Goal: Information Seeking & Learning: Learn about a topic

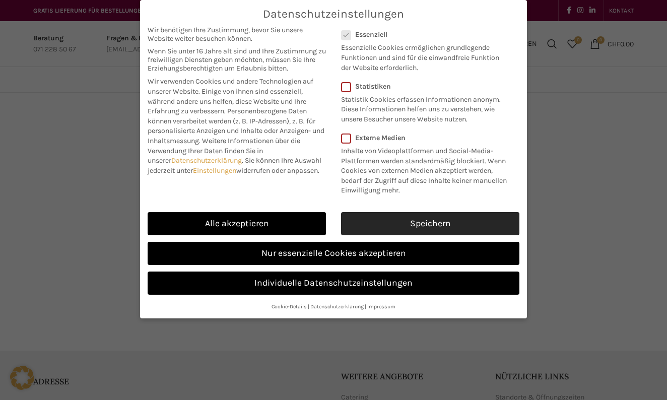
click at [409, 212] on link "Speichern" at bounding box center [430, 223] width 178 height 23
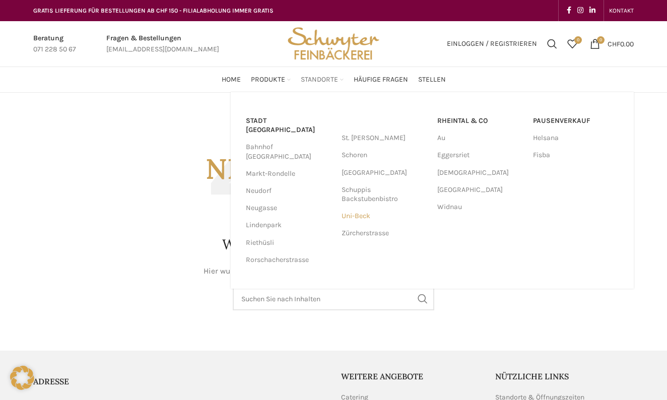
click at [365, 218] on link "Uni-Beck" at bounding box center [385, 216] width 86 height 17
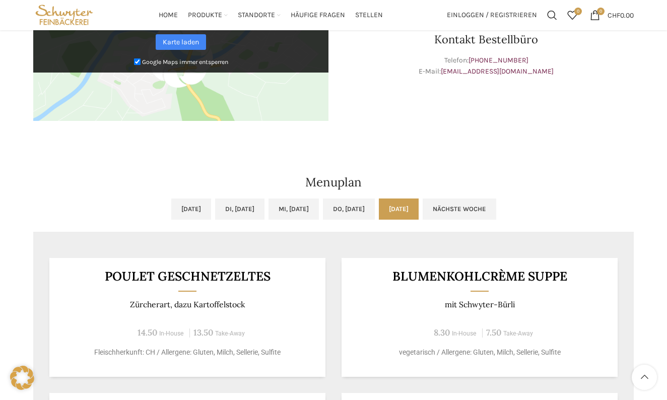
scroll to position [366, 0]
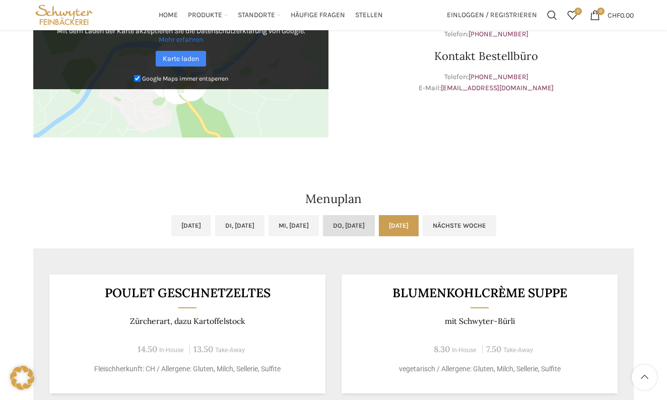
click at [370, 219] on link "Do, [DATE]" at bounding box center [349, 225] width 52 height 21
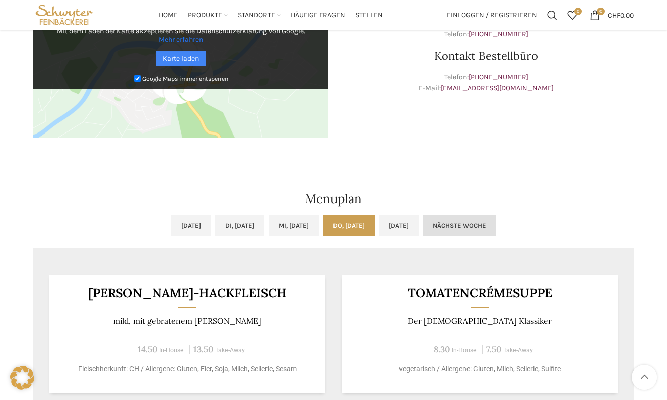
click at [496, 229] on link "Nächste Woche" at bounding box center [460, 225] width 74 height 21
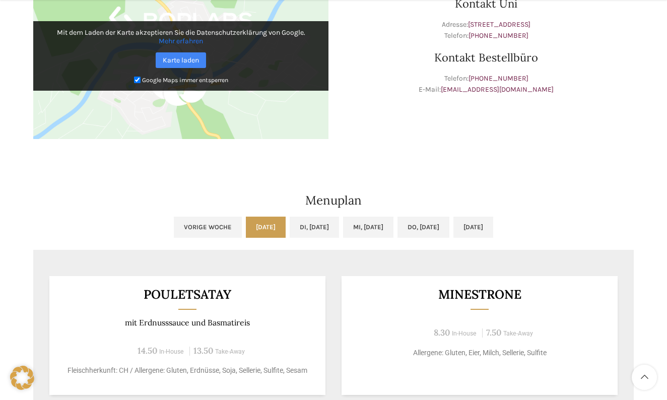
scroll to position [402, 0]
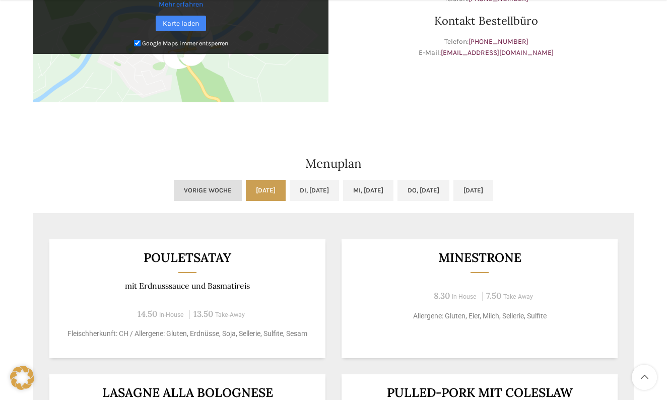
click at [183, 181] on link "Vorige Woche" at bounding box center [208, 190] width 68 height 21
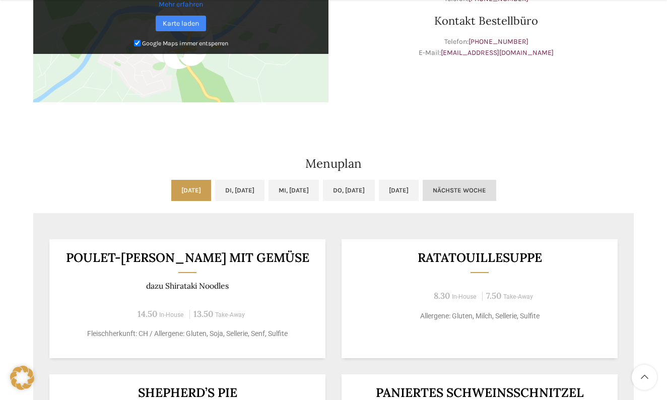
click at [496, 196] on link "Nächste Woche" at bounding box center [460, 190] width 74 height 21
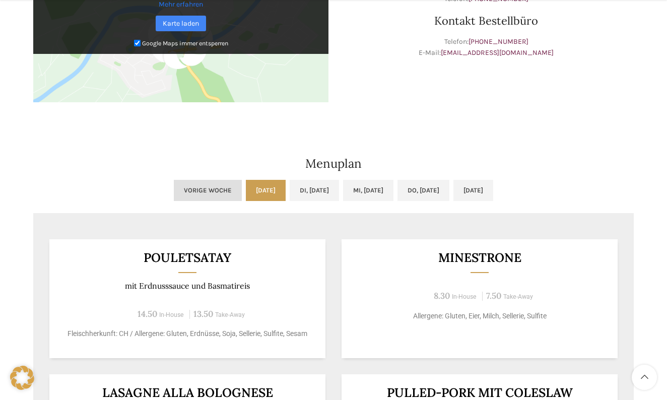
click at [187, 189] on link "Vorige Woche" at bounding box center [208, 190] width 68 height 21
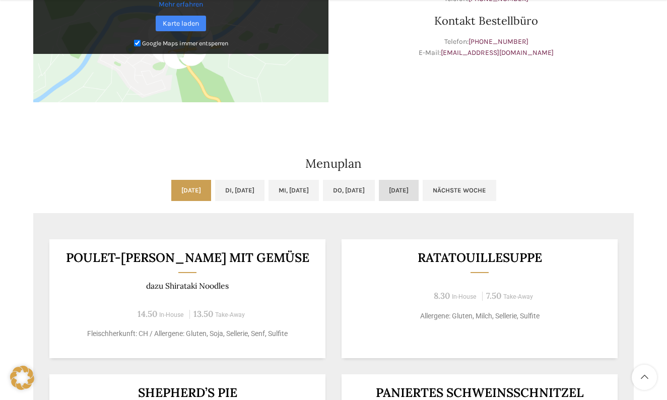
click at [419, 191] on link "[DATE]" at bounding box center [399, 190] width 40 height 21
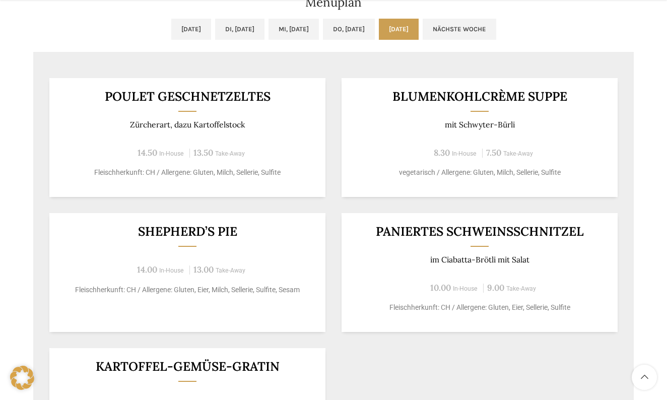
scroll to position [567, 0]
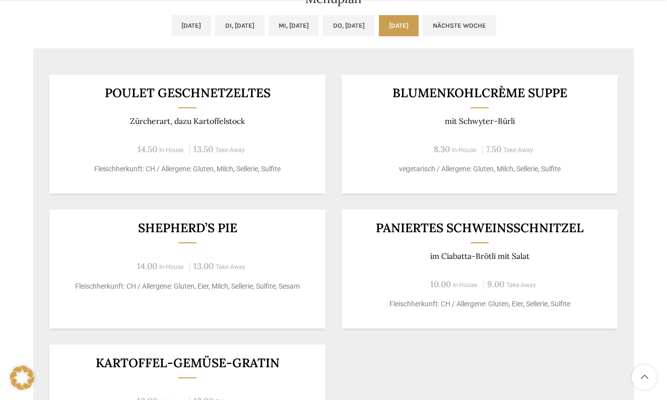
click at [376, 51] on div "[DATE] Di, [DATE] Mi, [DATE] Do, [DATE] [DATE] Nächste Woche Vorige Woche [DATE…" at bounding box center [333, 238] width 601 height 447
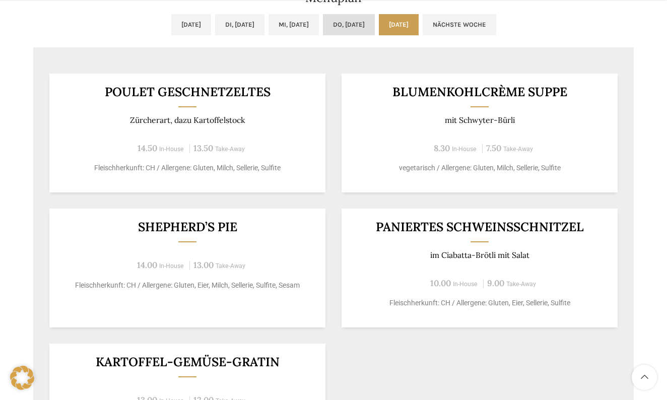
click at [375, 33] on link "Do, [DATE]" at bounding box center [349, 24] width 52 height 21
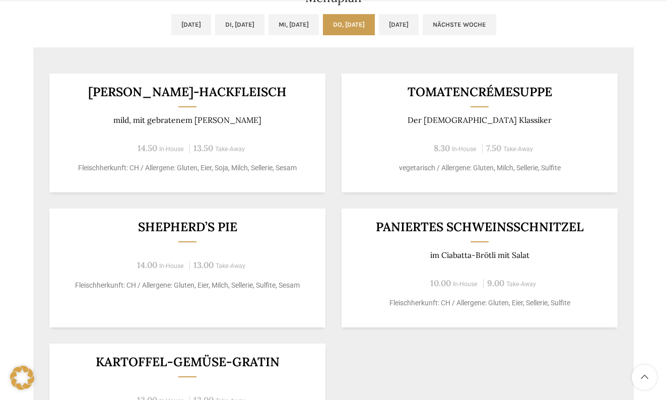
click at [365, 55] on div "[DATE] Di, [DATE] Mi, [DATE] Do, [DATE] [DATE] Nächste Woche Vorige Woche [DATE…" at bounding box center [333, 237] width 601 height 447
click at [294, 22] on link "Mi, [DATE]" at bounding box center [294, 24] width 50 height 21
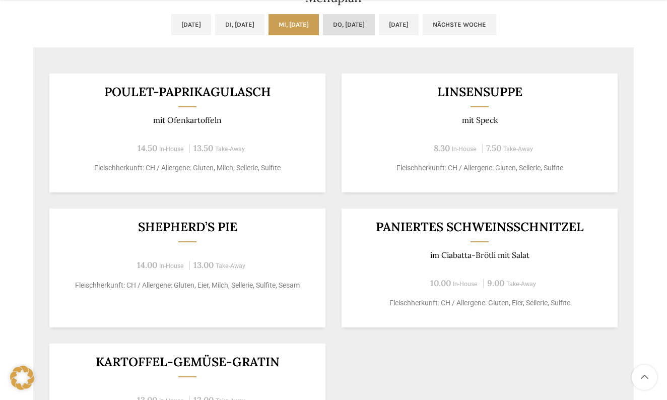
click at [366, 24] on link "Do, [DATE]" at bounding box center [349, 24] width 52 height 21
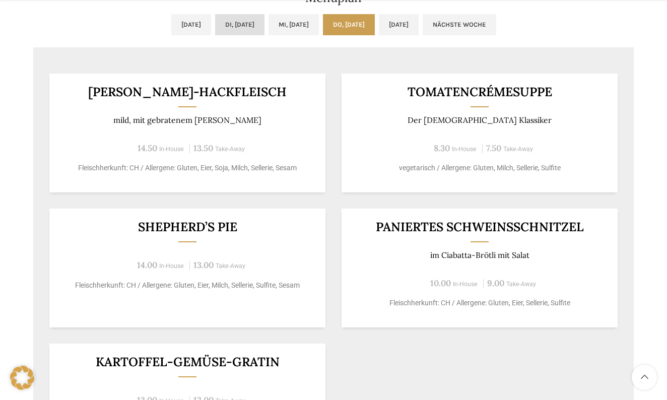
click at [227, 25] on link "Di, [DATE]" at bounding box center [239, 24] width 49 height 21
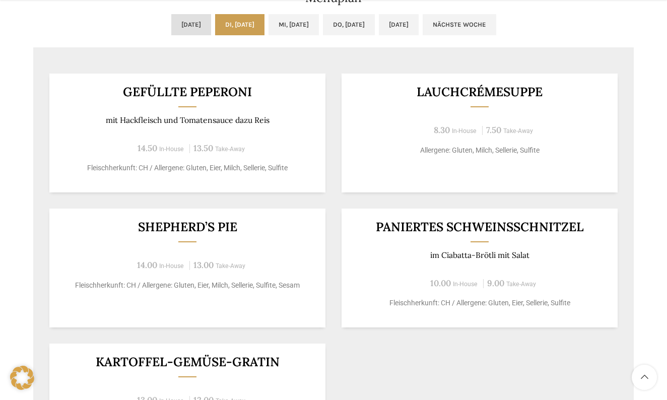
click at [176, 18] on link "[DATE]" at bounding box center [191, 24] width 40 height 21
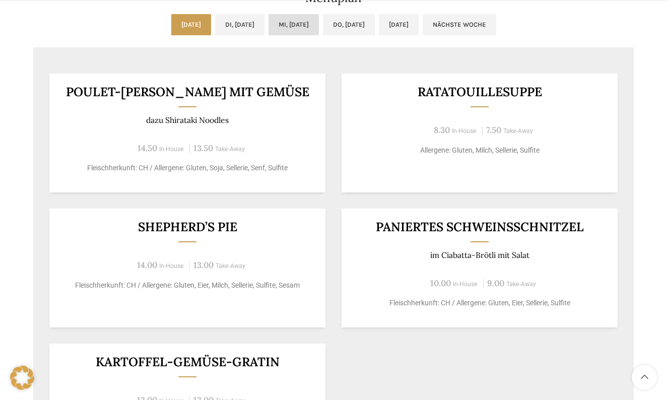
click at [269, 31] on link "Mi, [DATE]" at bounding box center [294, 24] width 50 height 21
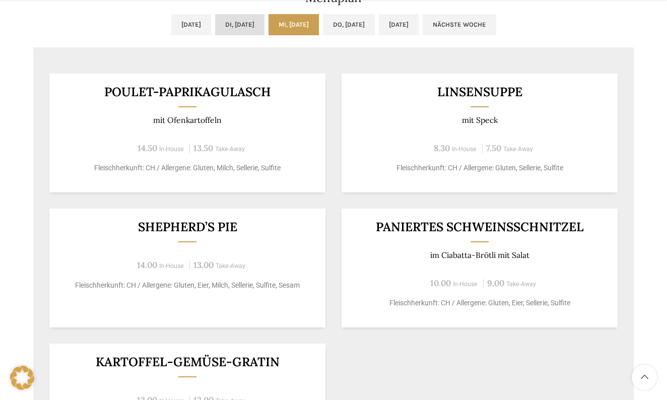
click at [226, 21] on link "Di, [DATE]" at bounding box center [239, 24] width 49 height 21
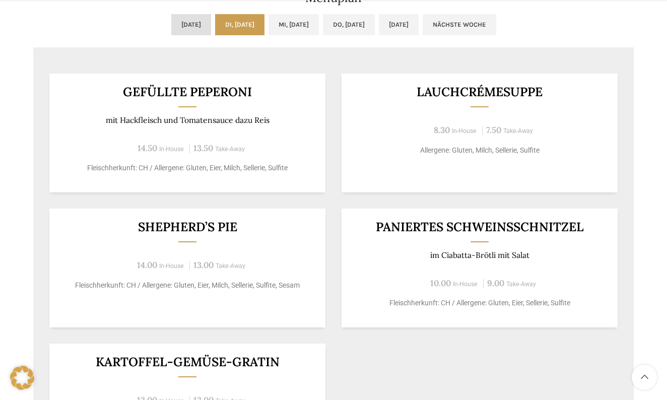
click at [171, 27] on link "[DATE]" at bounding box center [191, 24] width 40 height 21
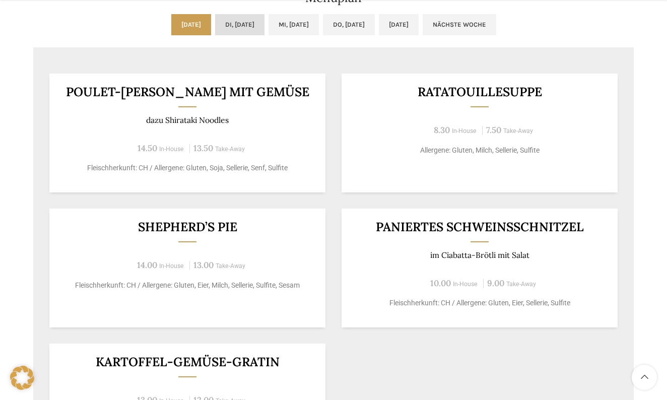
click at [231, 23] on link "Di, [DATE]" at bounding box center [239, 24] width 49 height 21
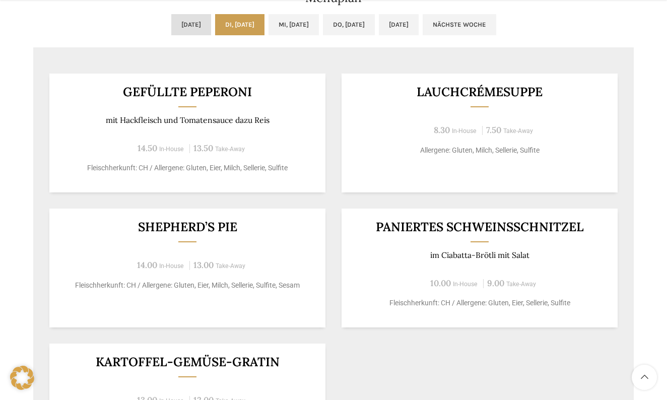
click at [171, 24] on link "[DATE]" at bounding box center [191, 24] width 40 height 21
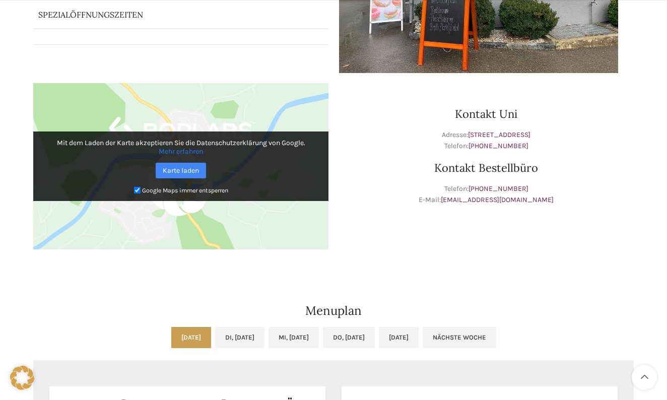
scroll to position [277, 0]
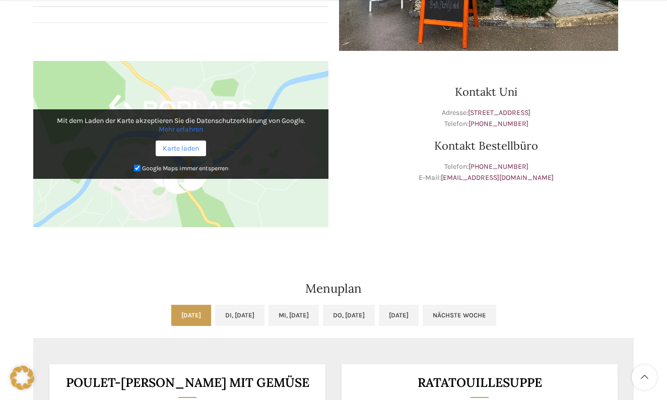
click at [202, 150] on link "Karte laden" at bounding box center [181, 149] width 50 height 16
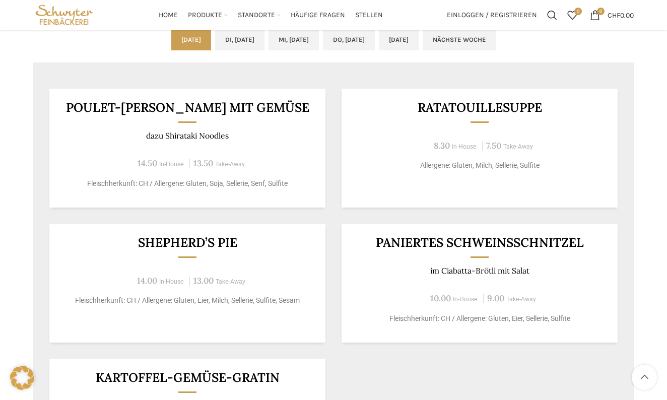
scroll to position [522, 0]
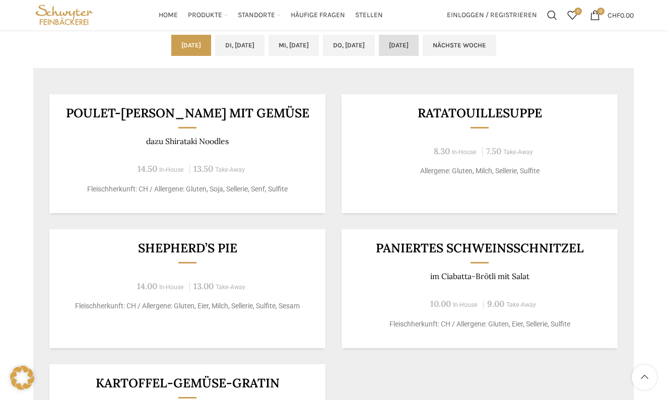
click at [419, 50] on link "[DATE]" at bounding box center [399, 45] width 40 height 21
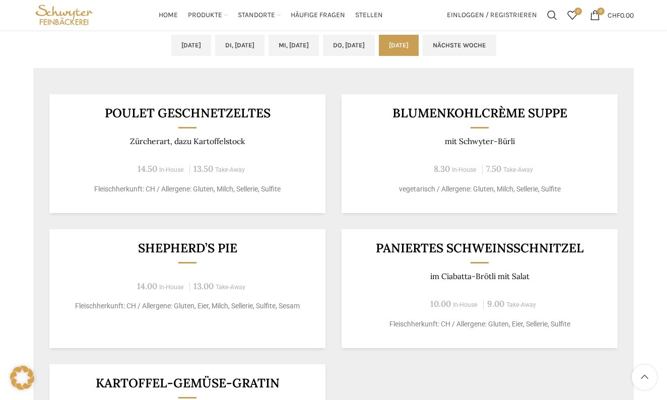
click at [371, 126] on div "Blumenkohlcrème suppe mit Schwyter-Bürli 8.30 In-House 7.50 Take-Away vegetaris…" at bounding box center [480, 153] width 276 height 119
